Goal: Task Accomplishment & Management: Use online tool/utility

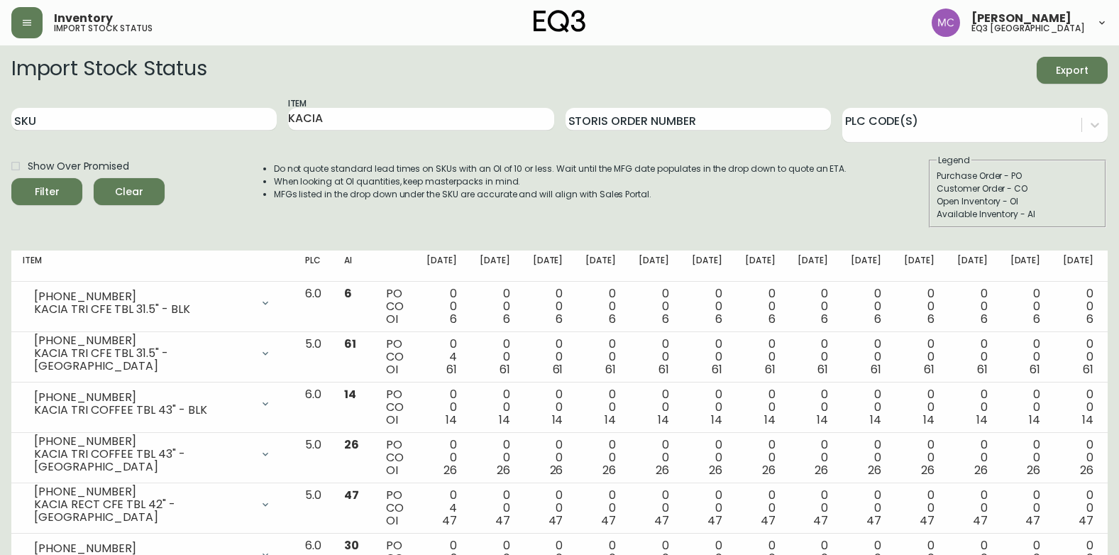
click at [38, 16] on button "button" at bounding box center [26, 22] width 31 height 31
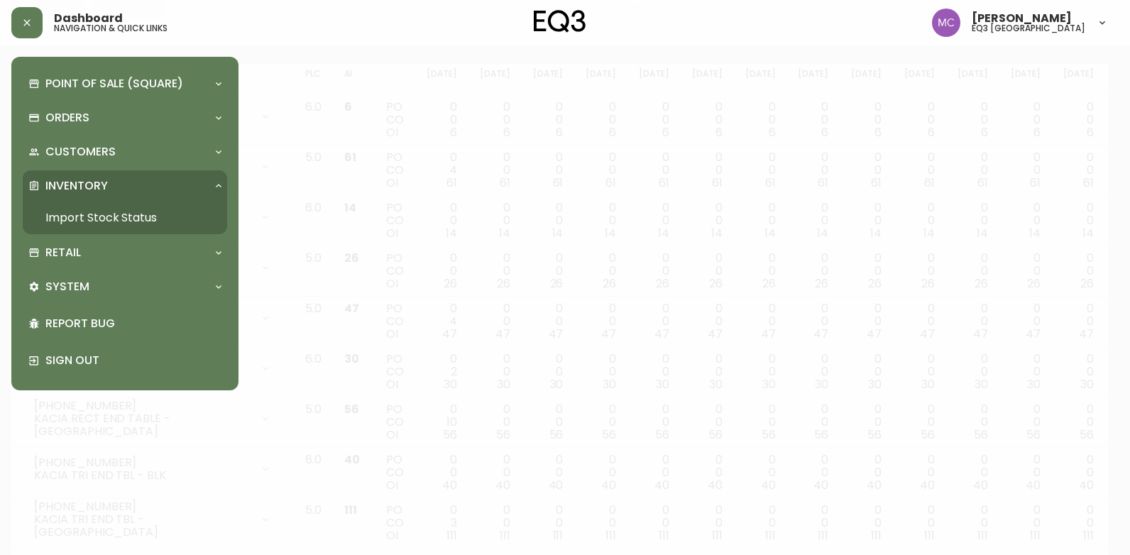
scroll to position [187, 0]
click at [160, 16] on div "Dashboard navigation & quick links" at bounding box center [111, 23] width 114 height 20
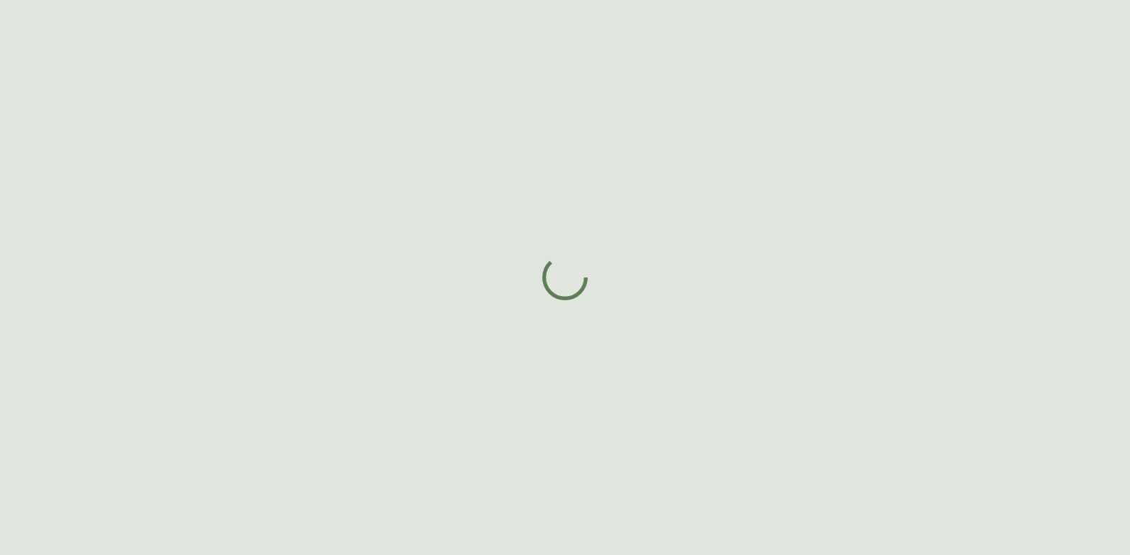
click at [441, 58] on div at bounding box center [565, 277] width 1130 height 555
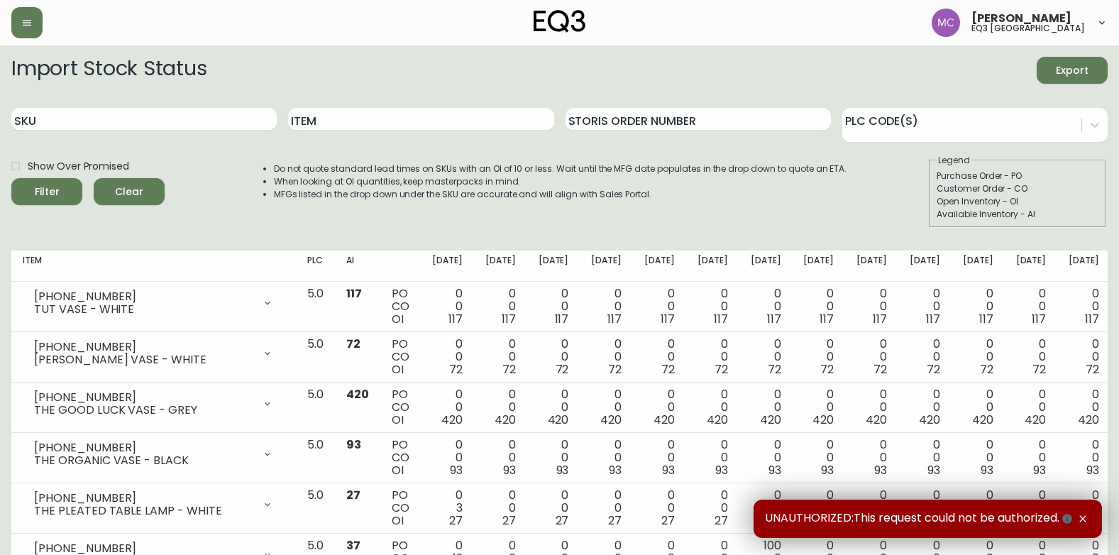
click at [82, 103] on div "SKU" at bounding box center [143, 119] width 265 height 46
